Goal: Task Accomplishment & Management: Complete application form

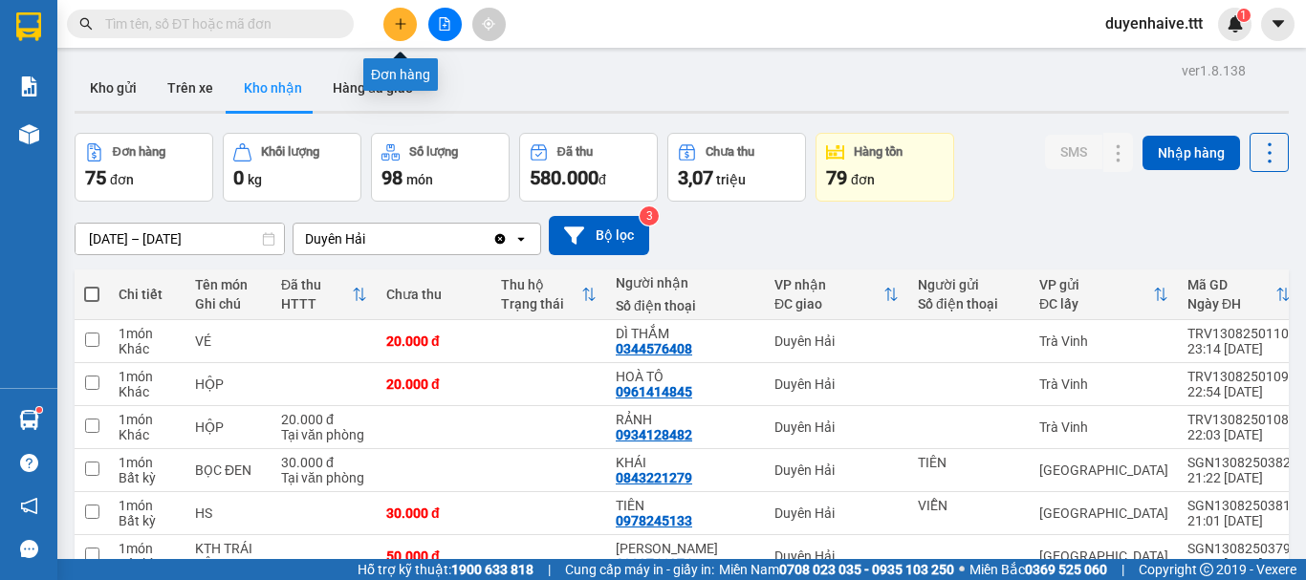
click at [402, 25] on icon "plus" at bounding box center [400, 23] width 13 height 13
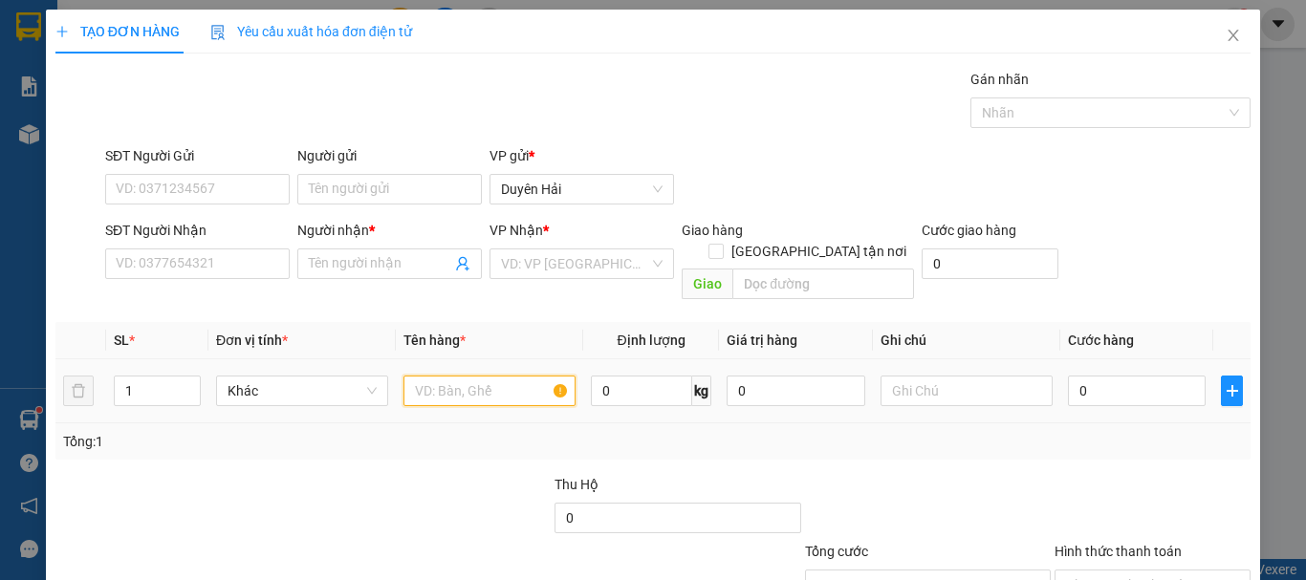
click at [479, 382] on input "text" at bounding box center [490, 391] width 172 height 31
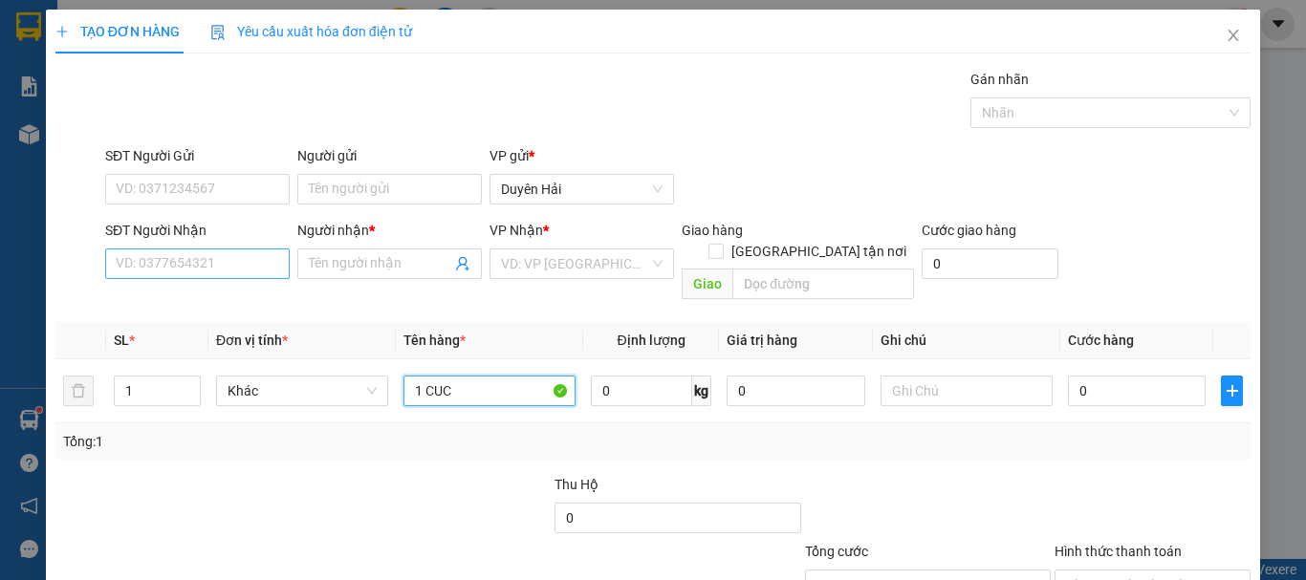
type input "1 CUC"
click at [262, 273] on input "SĐT Người Nhận" at bounding box center [197, 264] width 185 height 31
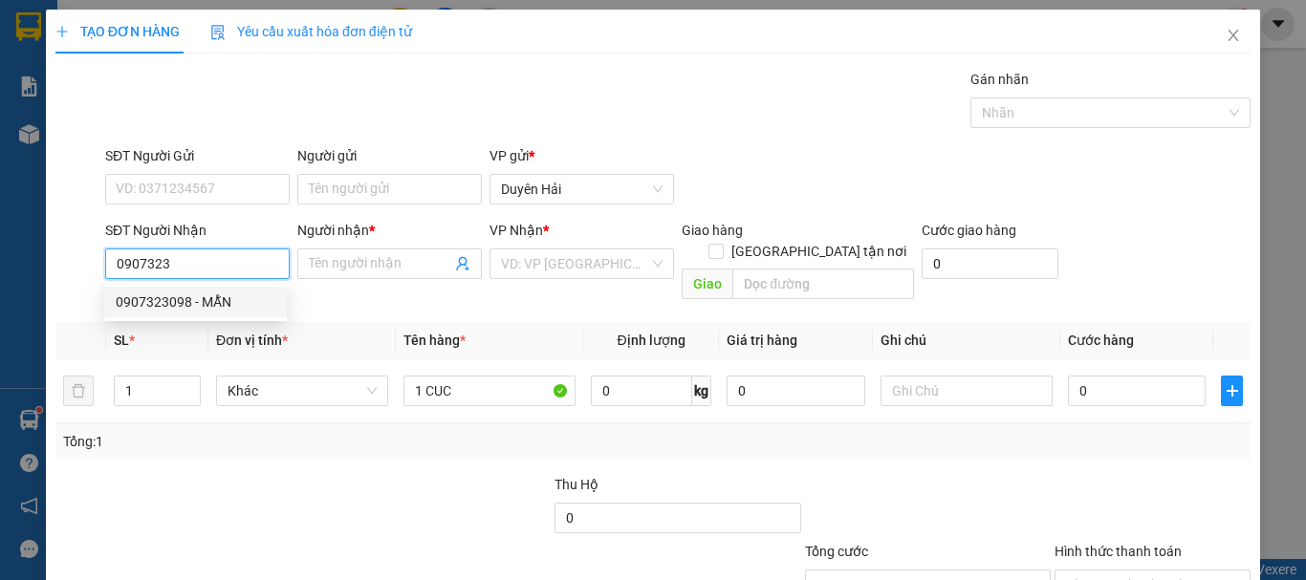
click at [209, 294] on div "0907323098 - MẪN" at bounding box center [196, 302] width 160 height 21
type input "0907323098"
type input "MẪN"
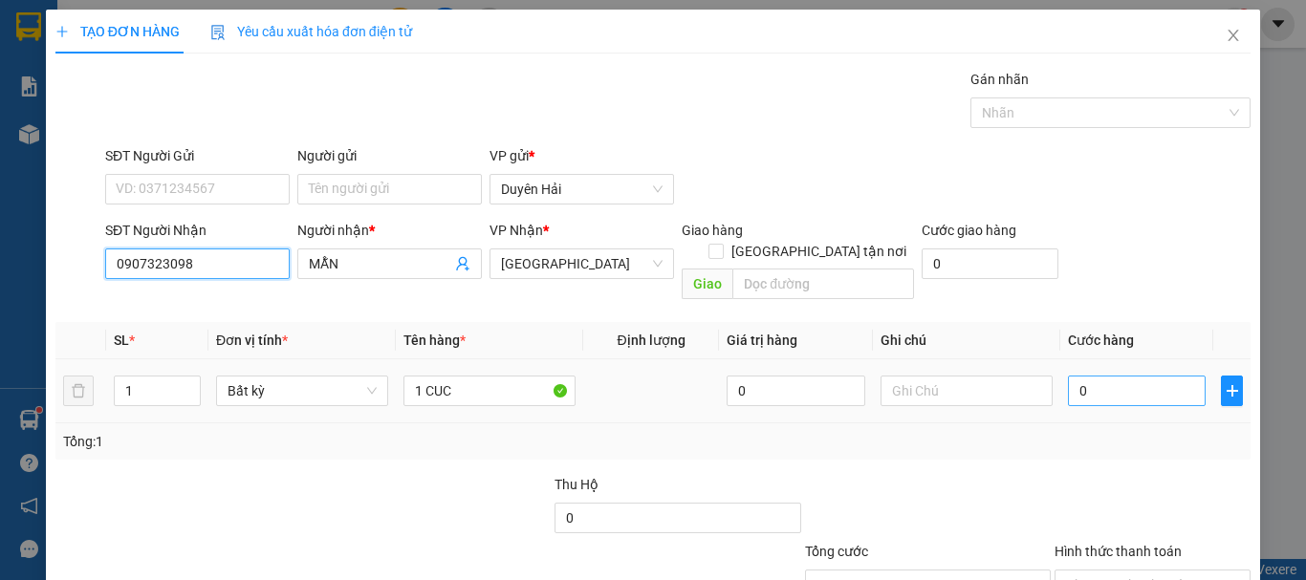
type input "0907323098"
click at [1136, 376] on input "0" at bounding box center [1137, 391] width 138 height 31
type input "3"
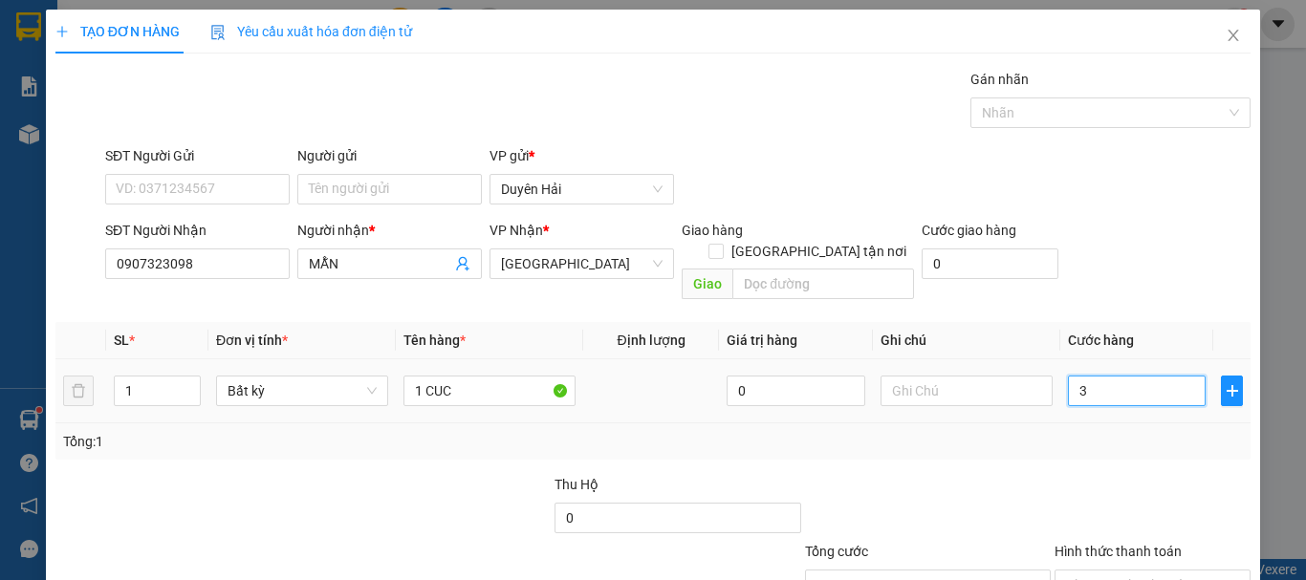
type input "30"
type input "30.000"
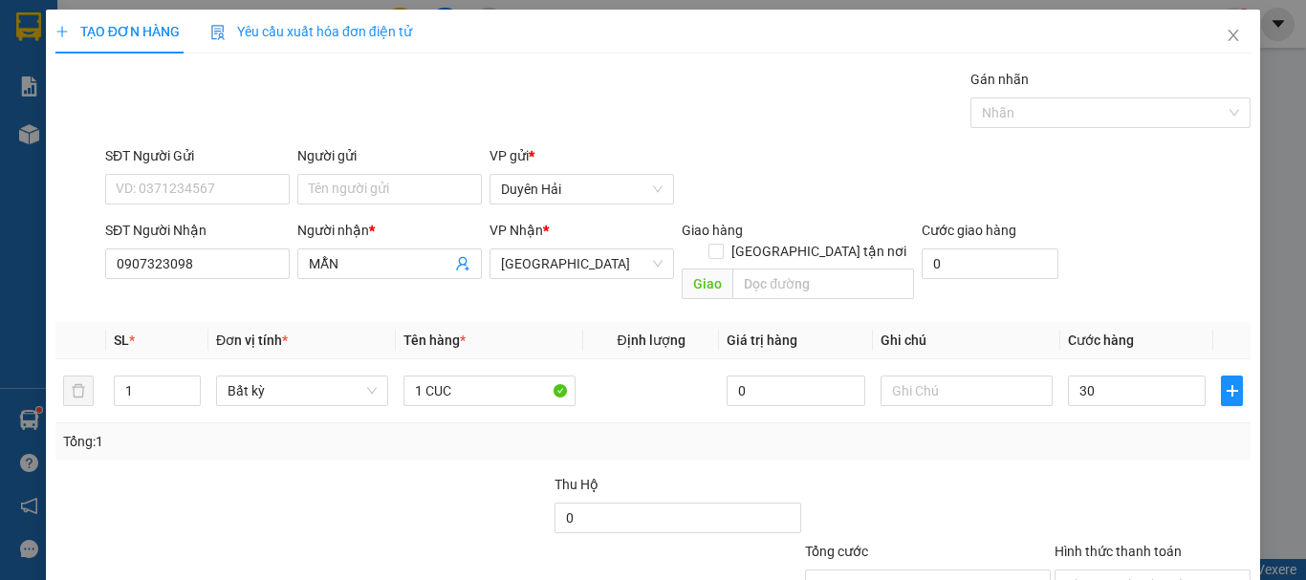
type input "30.000"
click at [1132, 442] on div "Transit Pickup Surcharge Ids Transit Deliver Surcharge Ids Transit Deliver Surc…" at bounding box center [652, 380] width 1195 height 622
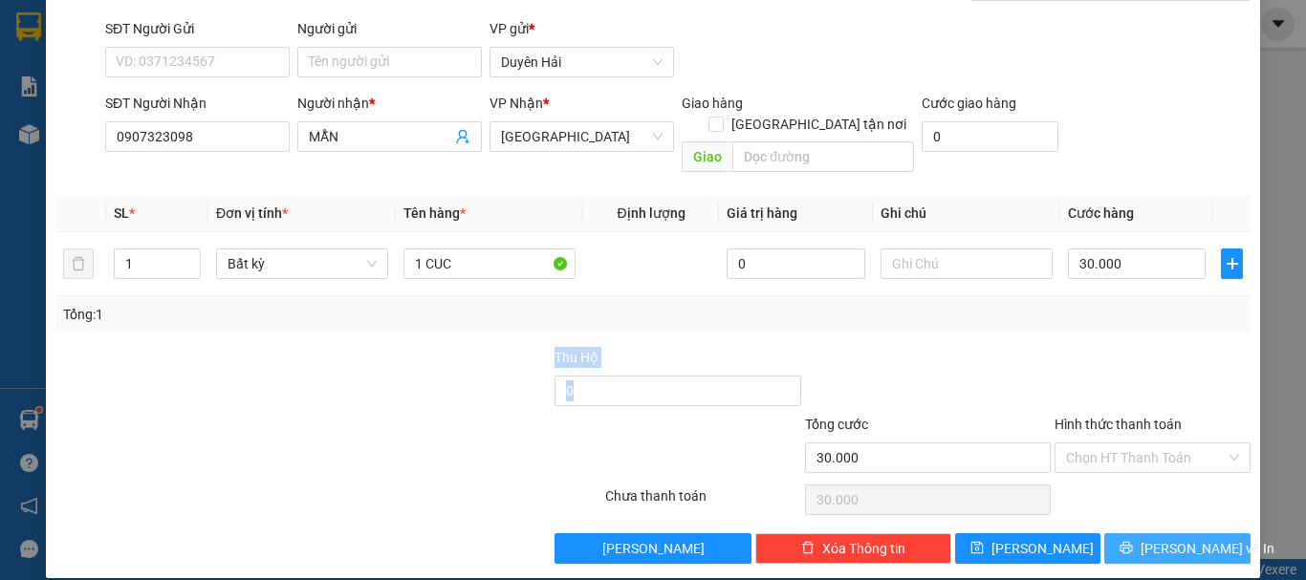
click at [1154, 538] on span "[PERSON_NAME] và In" at bounding box center [1208, 548] width 134 height 21
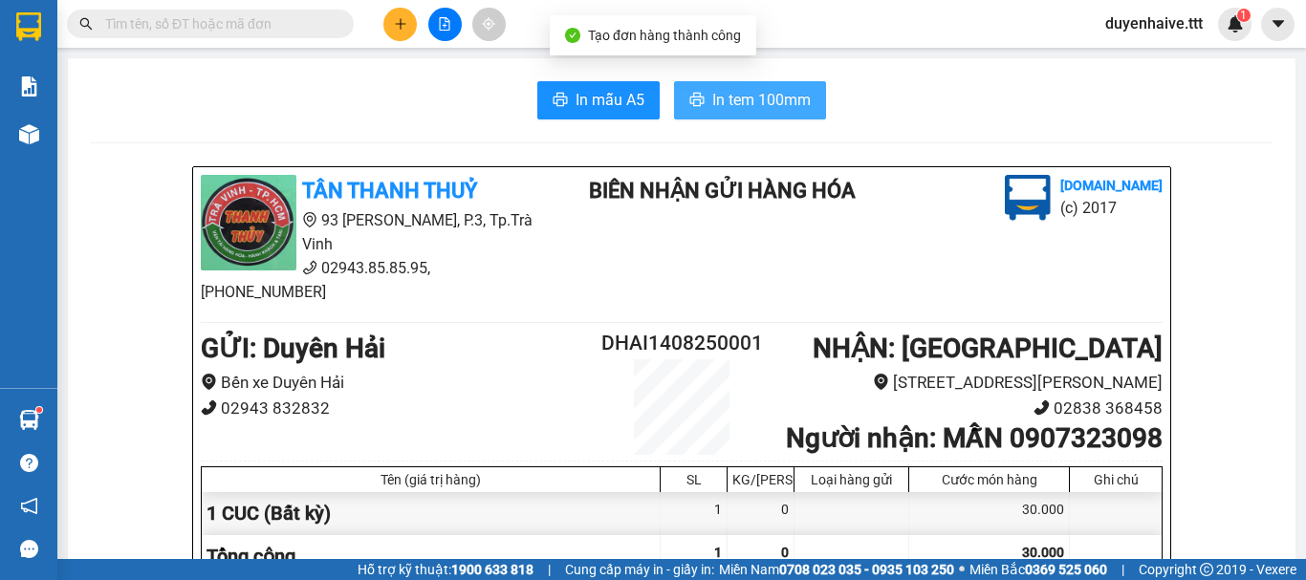
click at [726, 114] on button "In tem 100mm" at bounding box center [750, 100] width 152 height 38
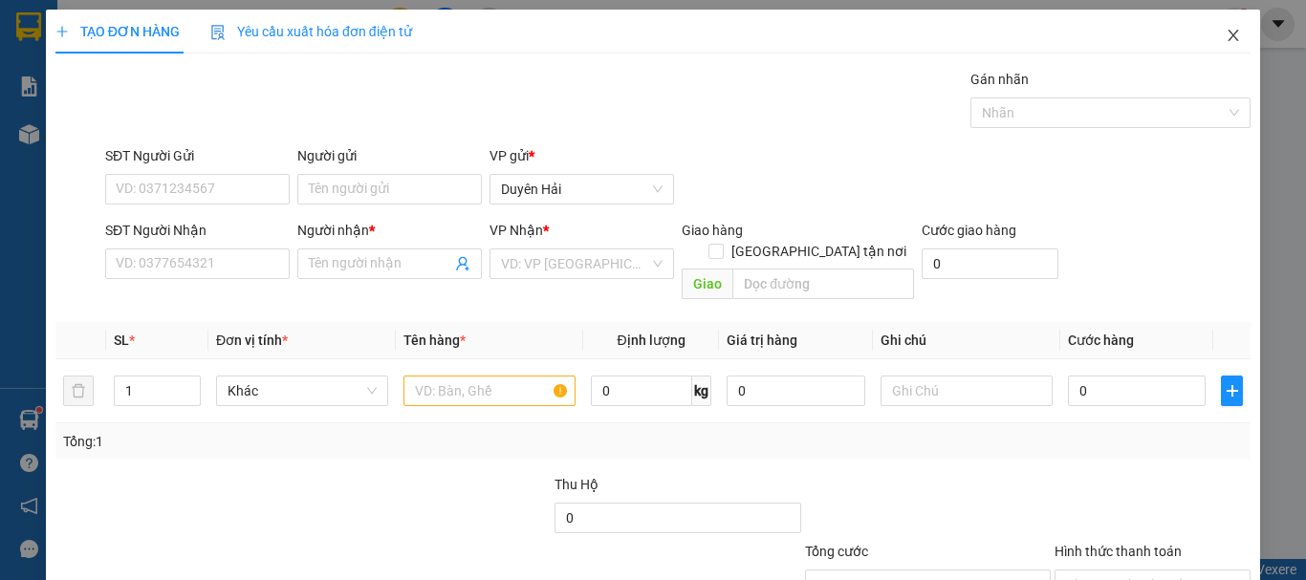
click at [1226, 36] on icon "close" at bounding box center [1233, 35] width 15 height 15
